Goal: Information Seeking & Learning: Understand process/instructions

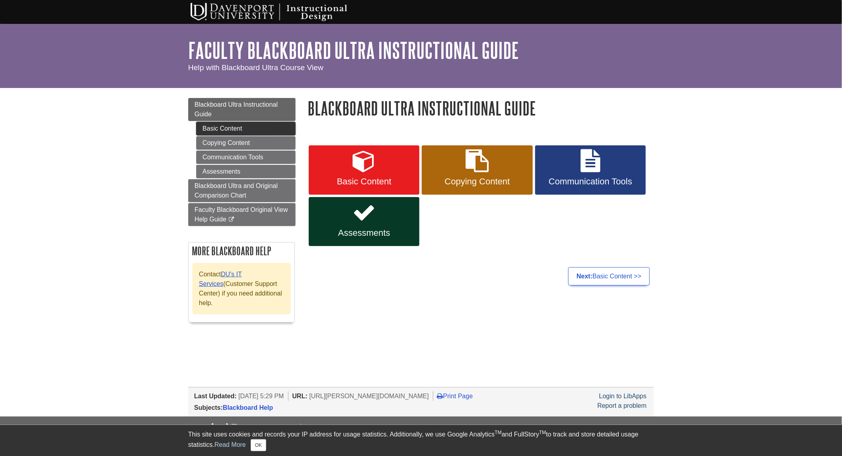
click at [237, 132] on link "Basic Content" at bounding box center [245, 129] width 99 height 14
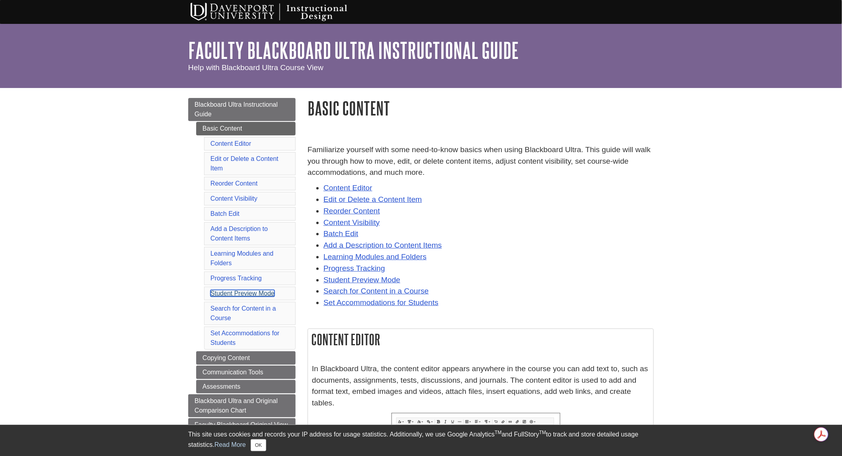
drag, startPoint x: 233, startPoint y: 289, endPoint x: 235, endPoint y: 294, distance: 5.5
click at [244, 106] on span "Blackboard Ultra Instructional Guide" at bounding box center [236, 109] width 83 height 16
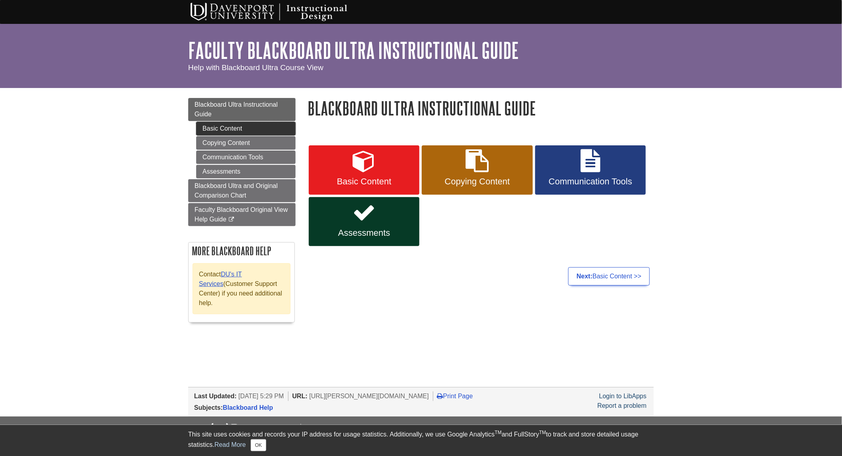
click at [255, 128] on link "Basic Content" at bounding box center [245, 129] width 99 height 14
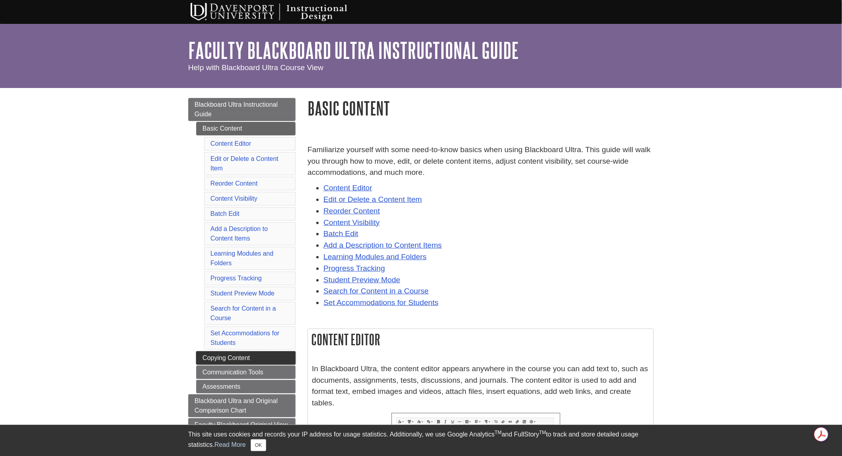
click at [254, 364] on link "Copying Content" at bounding box center [245, 358] width 99 height 14
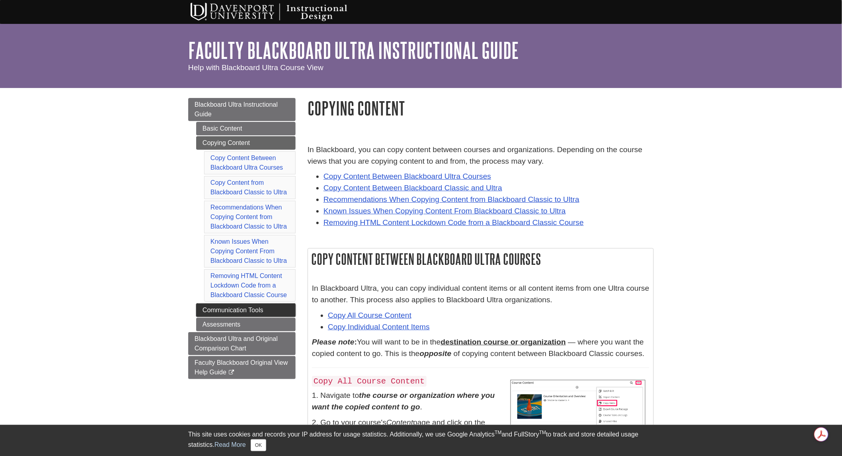
click at [243, 313] on link "Communication Tools" at bounding box center [245, 310] width 99 height 14
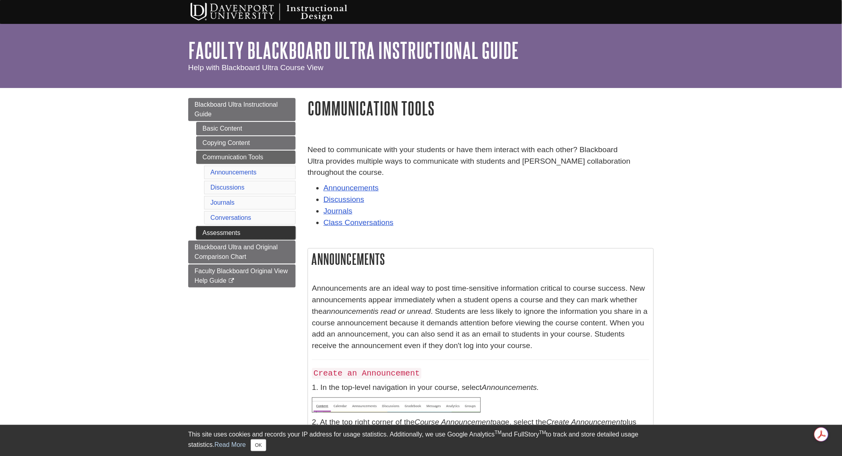
click at [244, 235] on link "Assessments" at bounding box center [245, 233] width 99 height 14
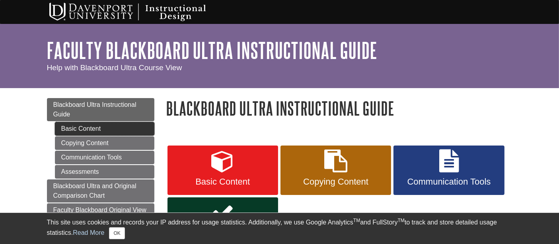
click at [91, 123] on link "Basic Content" at bounding box center [104, 129] width 99 height 14
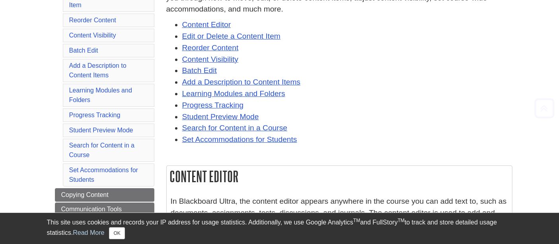
scroll to position [177, 0]
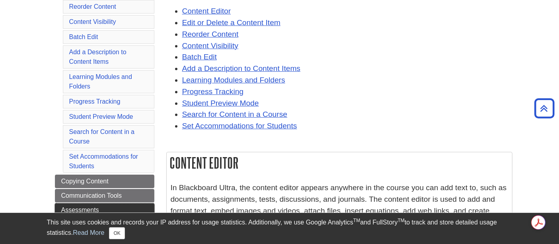
click at [89, 208] on link "Assessments" at bounding box center [104, 210] width 99 height 14
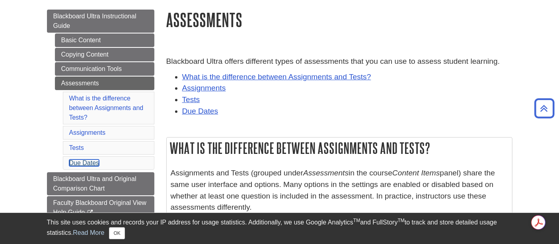
click at [90, 159] on link "Due Dates" at bounding box center [84, 162] width 30 height 7
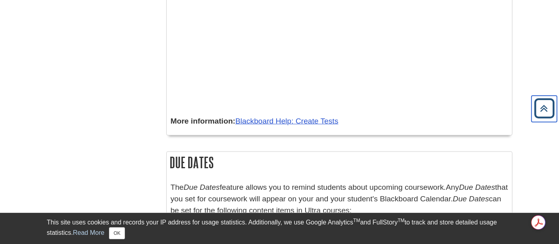
click at [544, 108] on icon "Back to Top" at bounding box center [544, 108] width 25 height 25
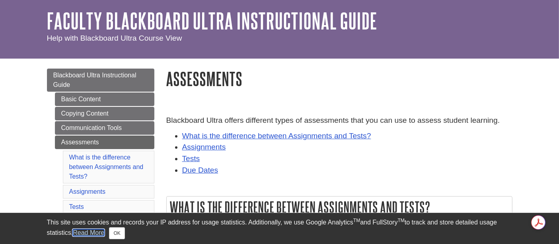
scroll to position [133, 0]
